Goal: Transaction & Acquisition: Download file/media

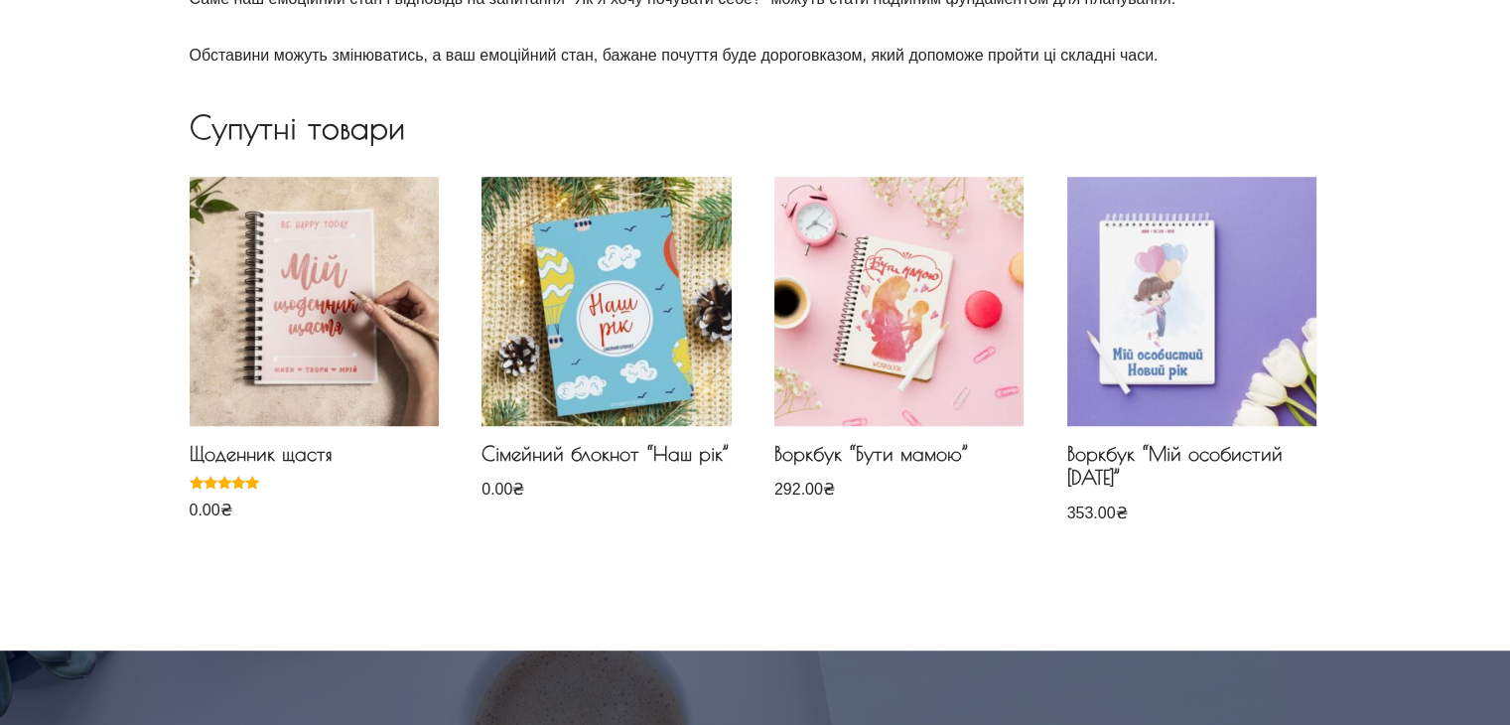
scroll to position [1288, 0]
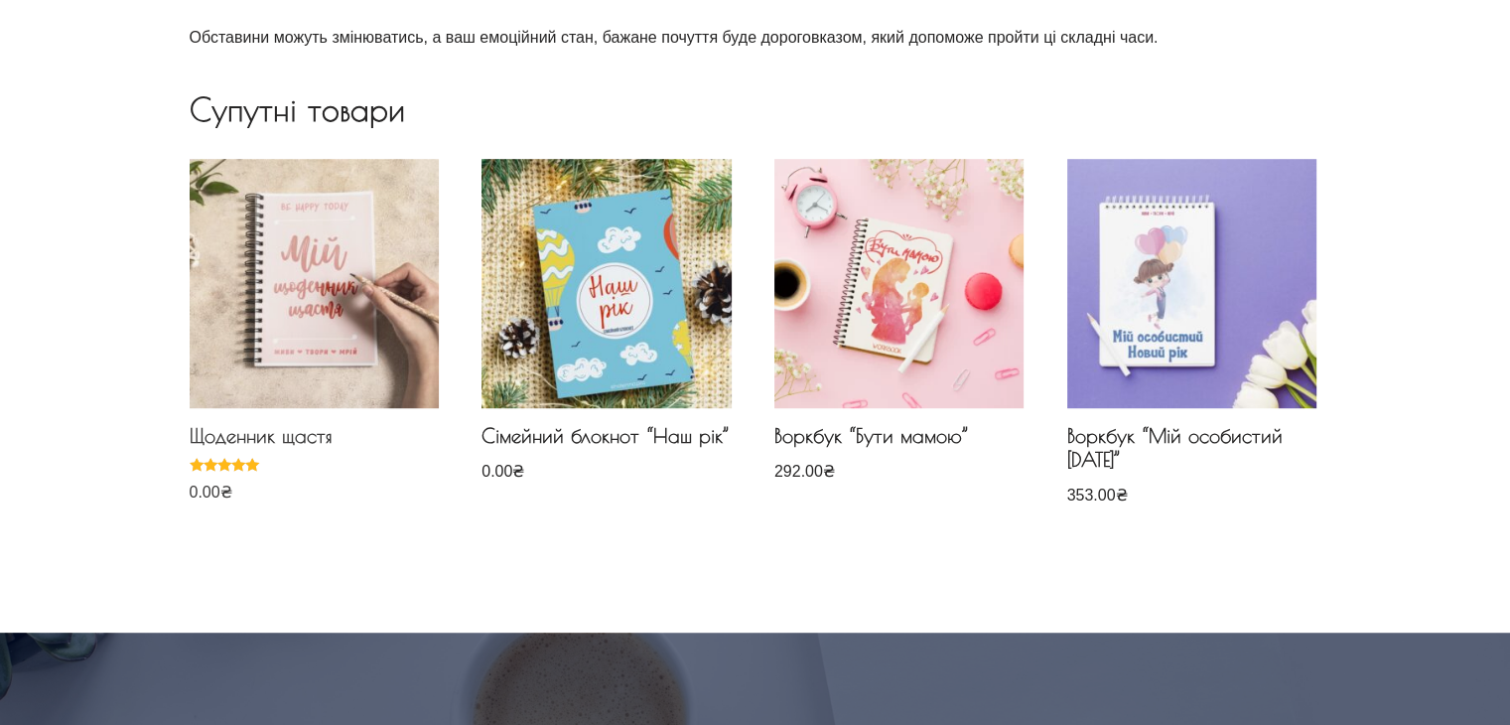
click at [320, 327] on img at bounding box center [314, 283] width 249 height 249
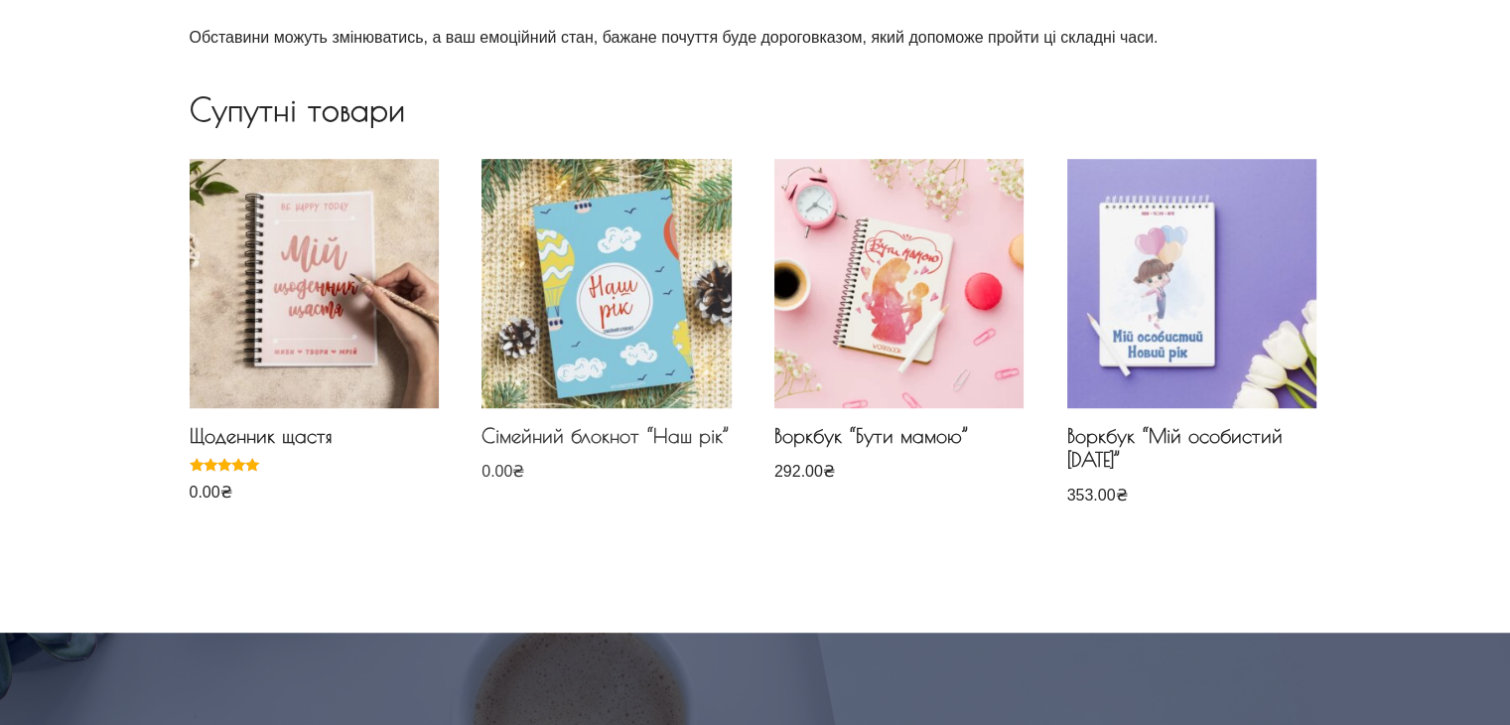
click at [532, 344] on img at bounding box center [606, 283] width 249 height 249
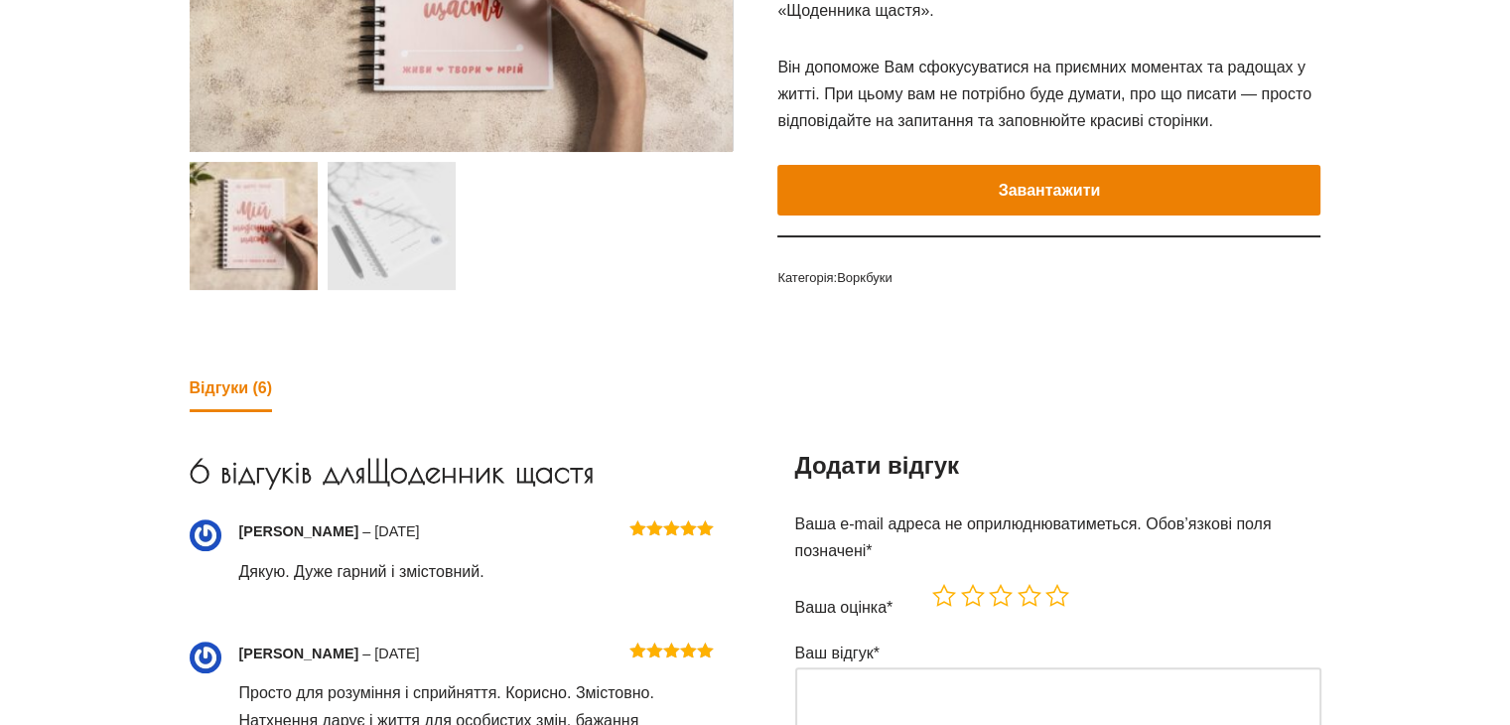
scroll to position [428, 0]
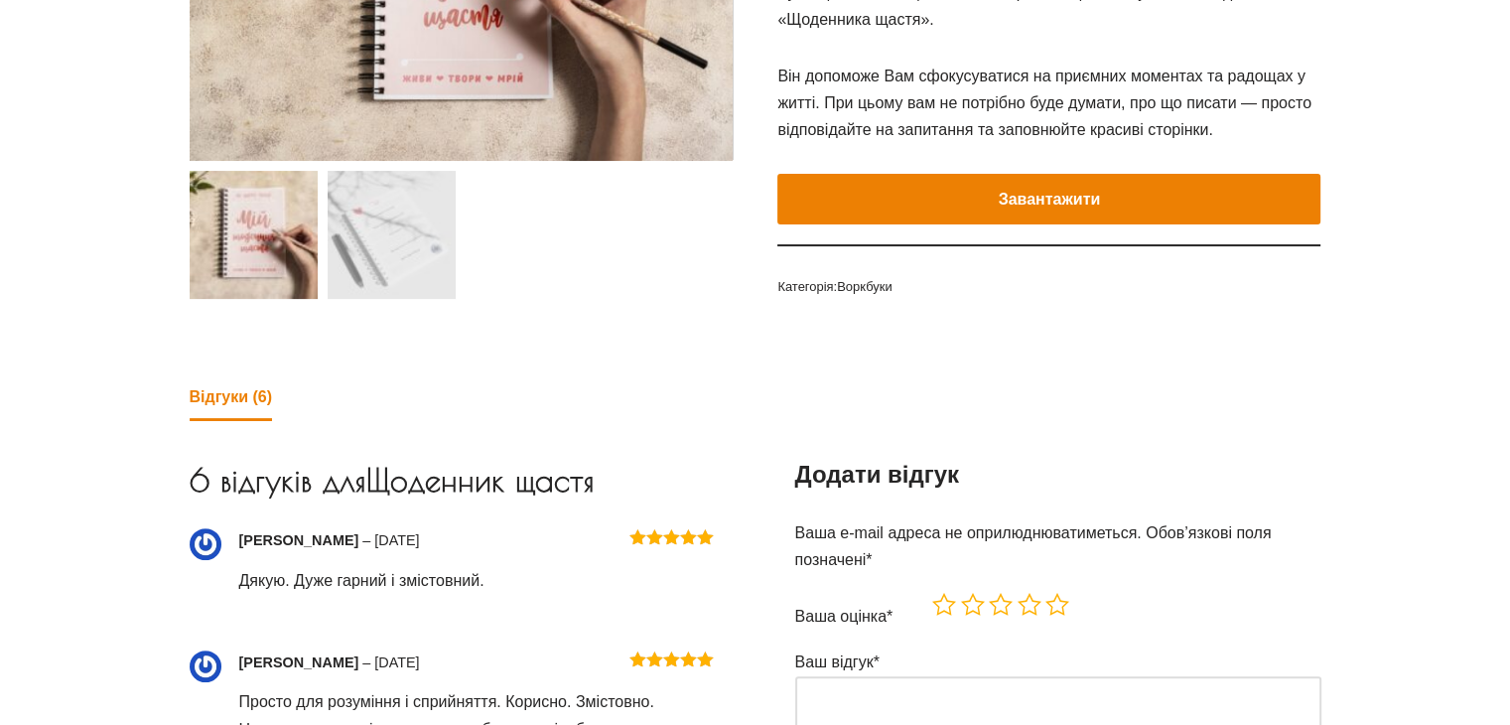
click at [1059, 216] on button "Завантажити" at bounding box center [1049, 200] width 543 height 52
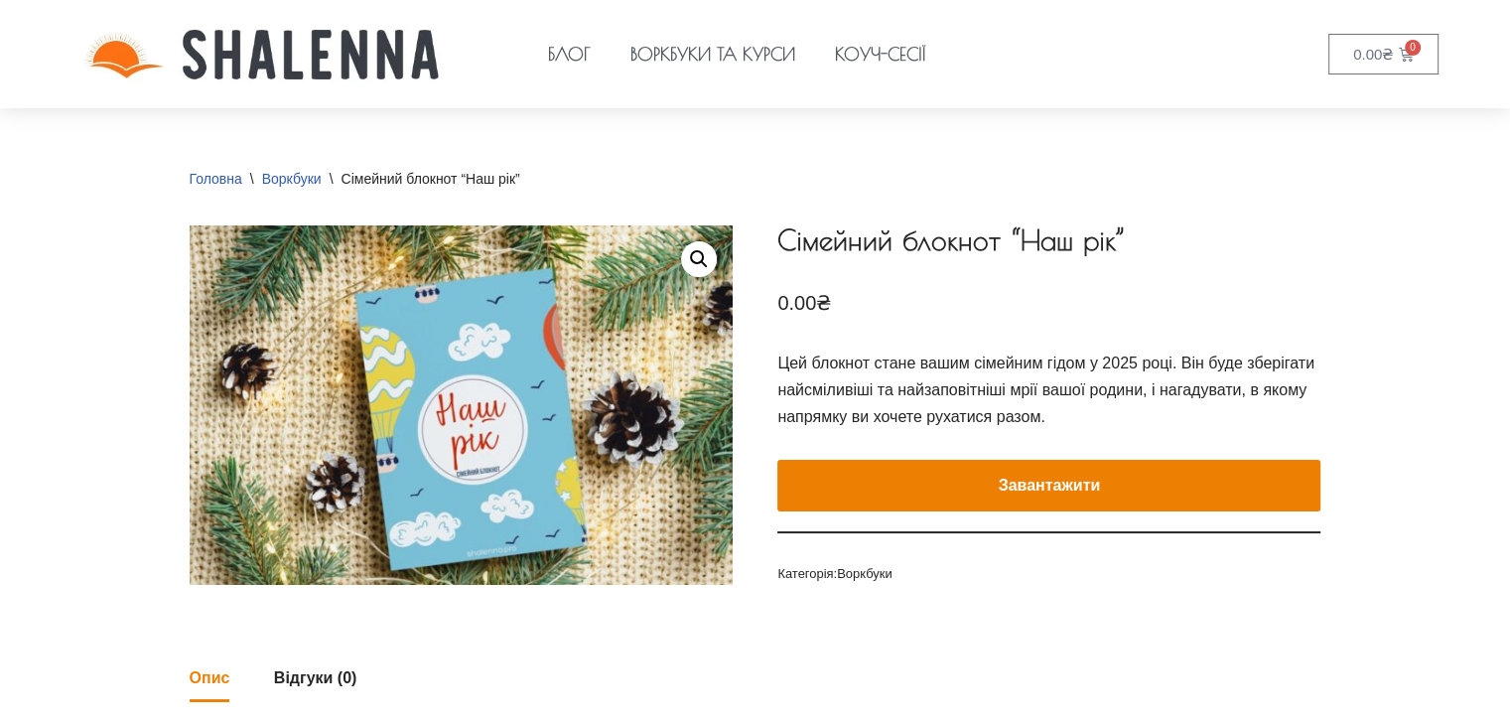
click at [1028, 491] on button "Завантажити" at bounding box center [1049, 486] width 543 height 52
